Goal: Find specific page/section: Find specific page/section

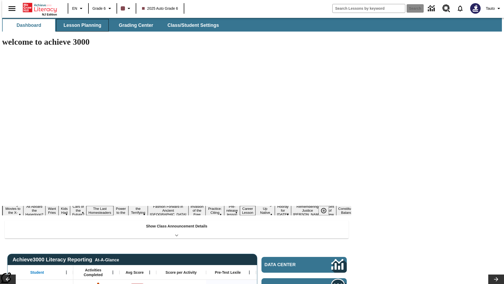
click at [80, 25] on button "Lesson Planning" at bounding box center [82, 25] width 53 height 13
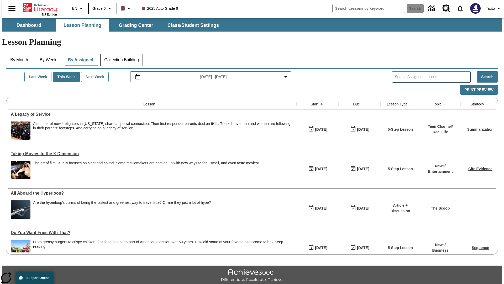
click at [121, 54] on button "Collection Building" at bounding box center [121, 60] width 43 height 13
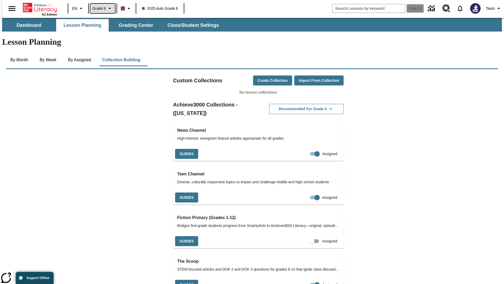
click at [101, 8] on span "Grade 6" at bounding box center [98, 9] width 13 height 6
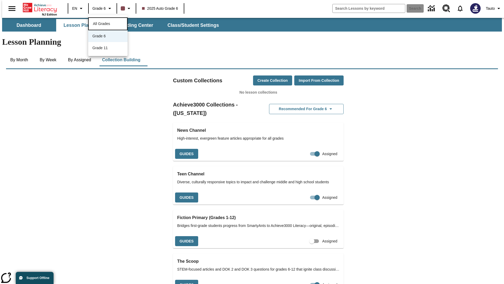
click at [108, 23] on span "All Grades" at bounding box center [101, 24] width 17 height 4
